Goal: Transaction & Acquisition: Purchase product/service

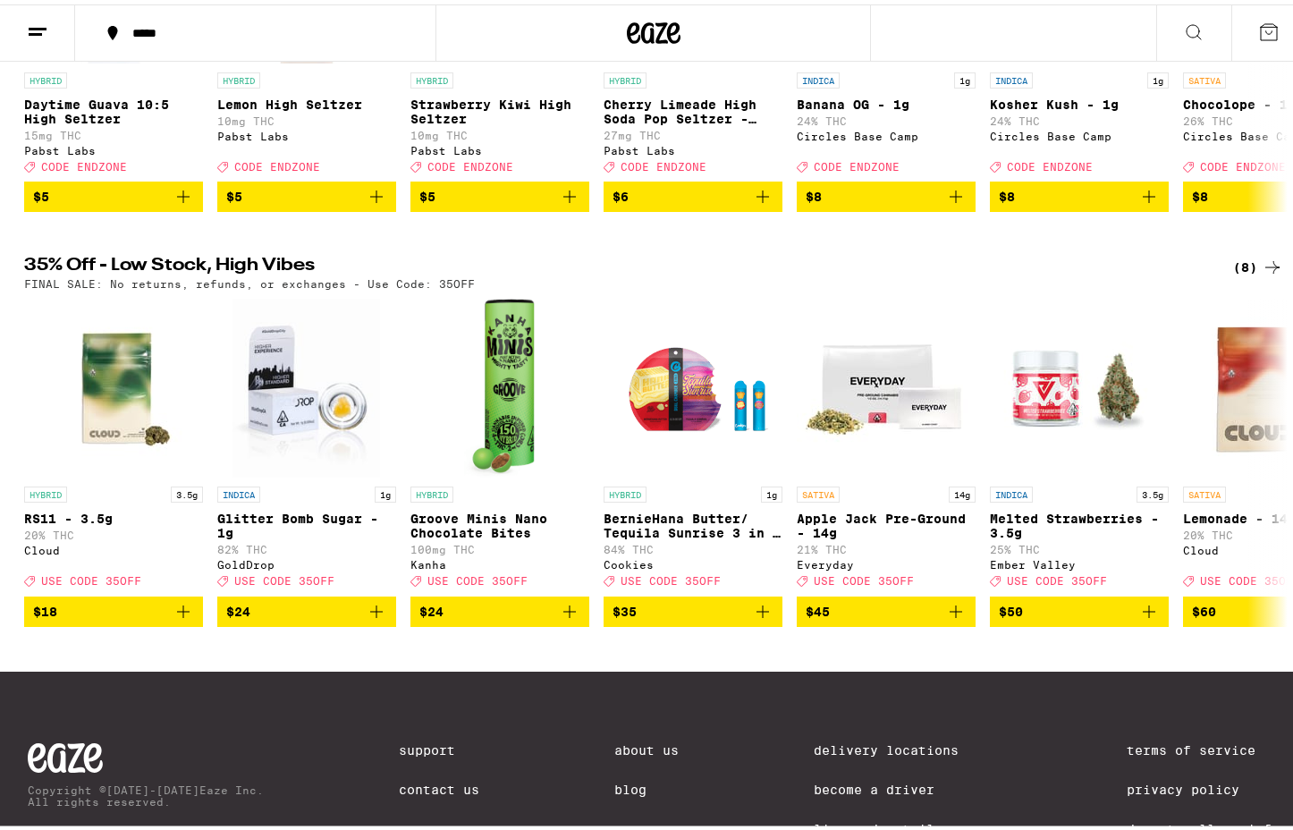
scroll to position [328, 0]
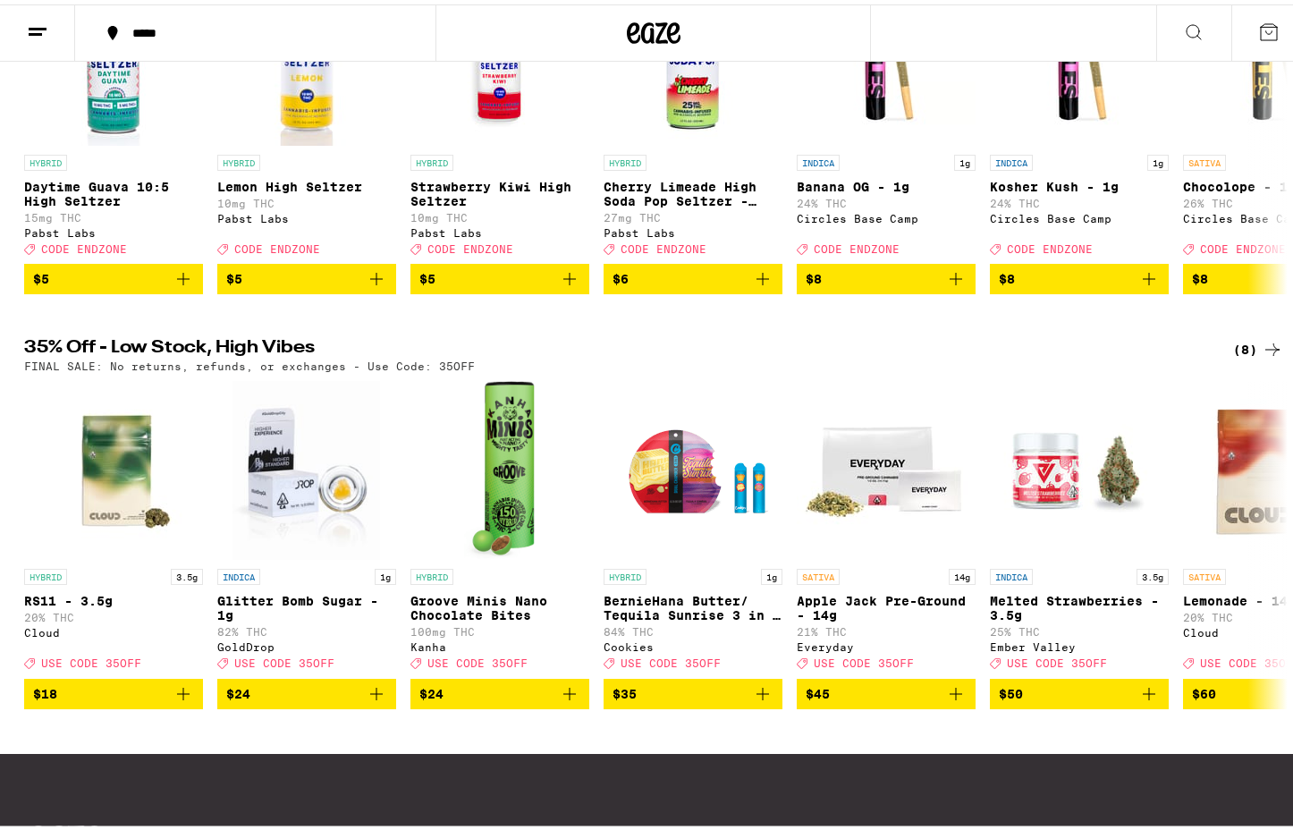
click at [1242, 356] on div "(8)" at bounding box center [1258, 345] width 50 height 21
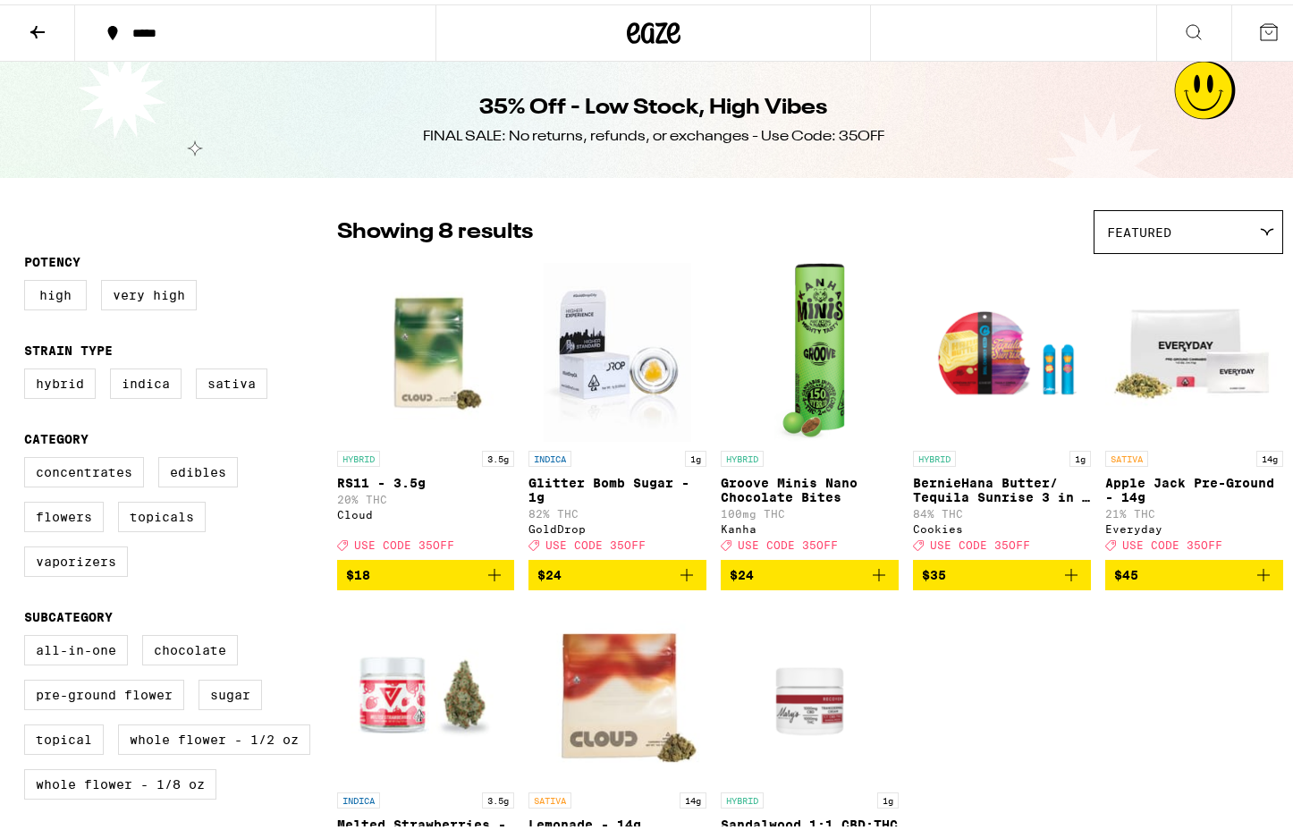
click at [32, 24] on icon at bounding box center [37, 27] width 21 height 21
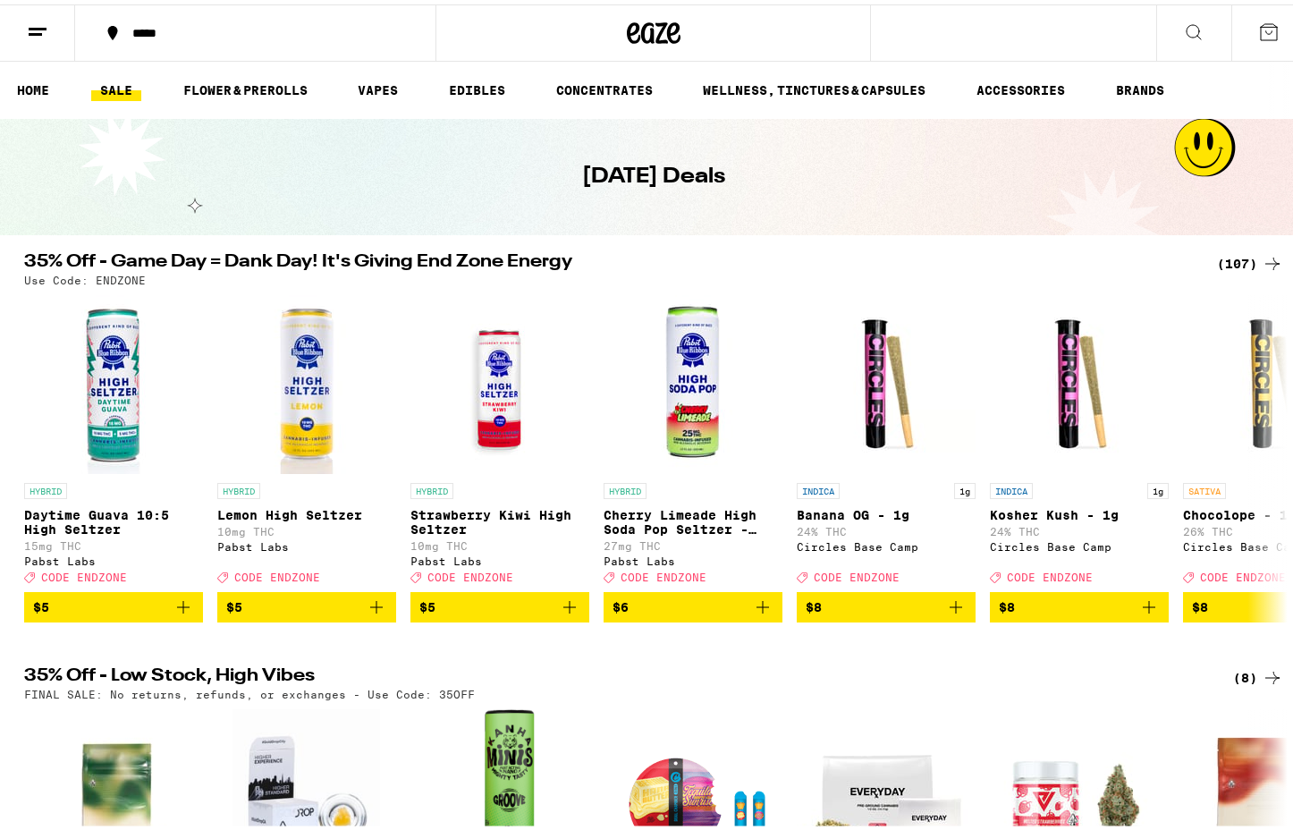
click at [1225, 264] on div "(107)" at bounding box center [1250, 259] width 66 height 21
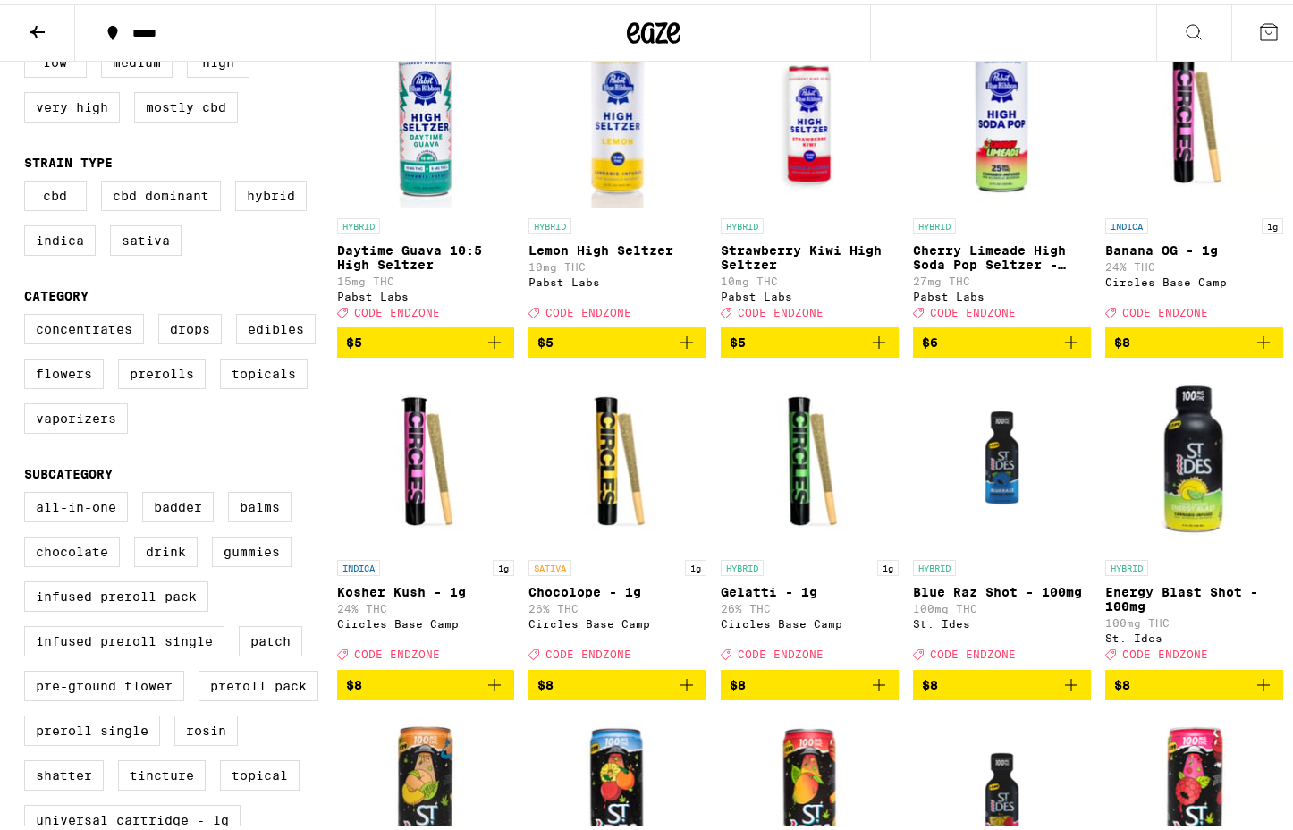
scroll to position [239, 0]
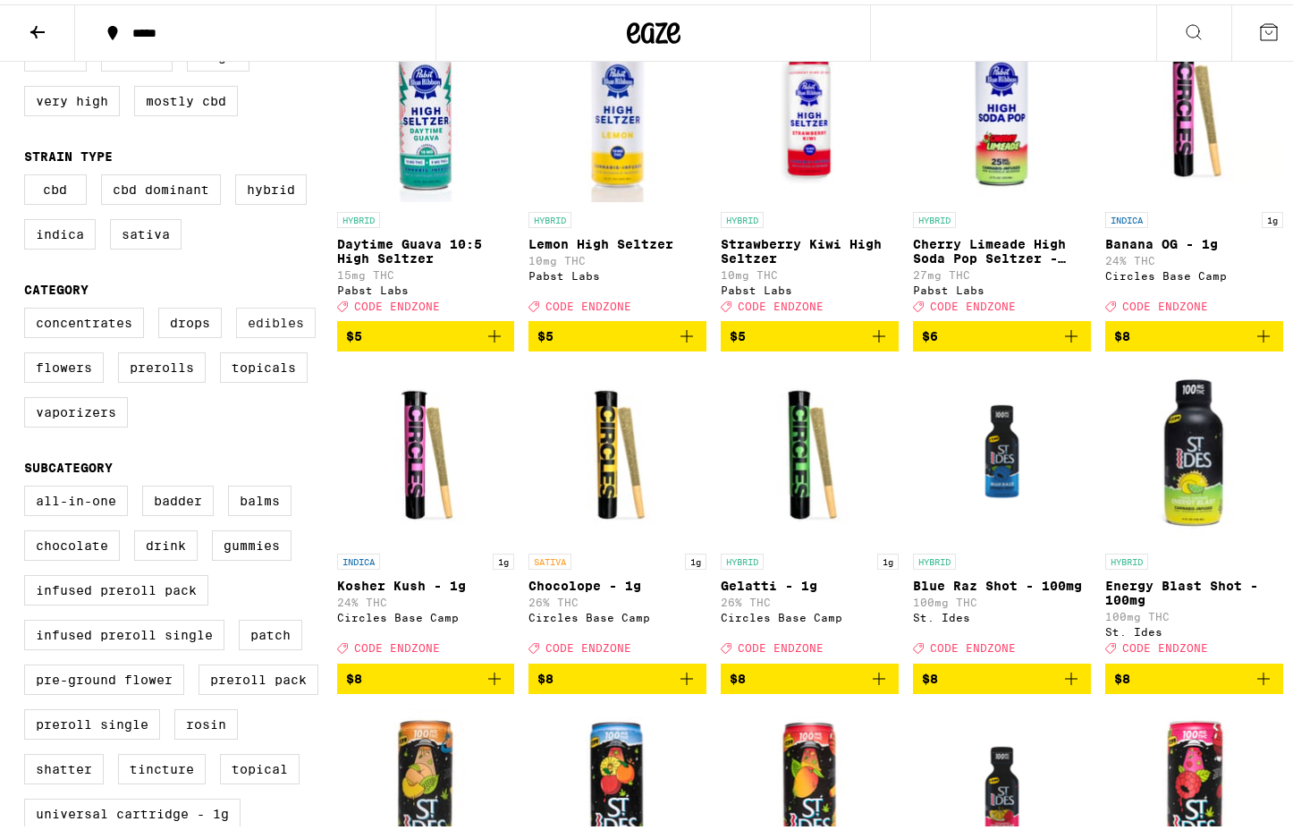
click at [250, 332] on label "Edibles" at bounding box center [276, 318] width 80 height 30
click at [29, 307] on input "Edibles" at bounding box center [28, 306] width 1 height 1
checkbox input "true"
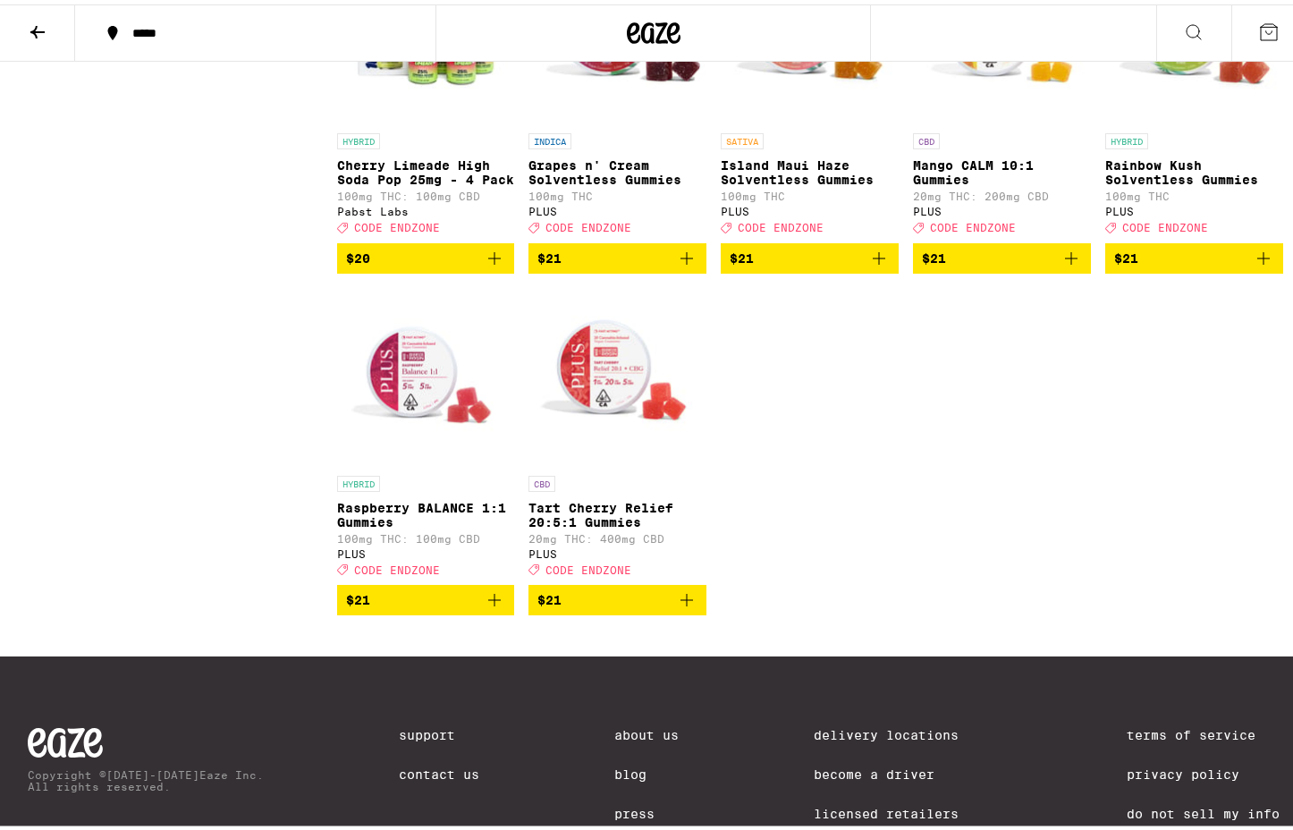
scroll to position [2028, 0]
